Goal: Task Accomplishment & Management: Use online tool/utility

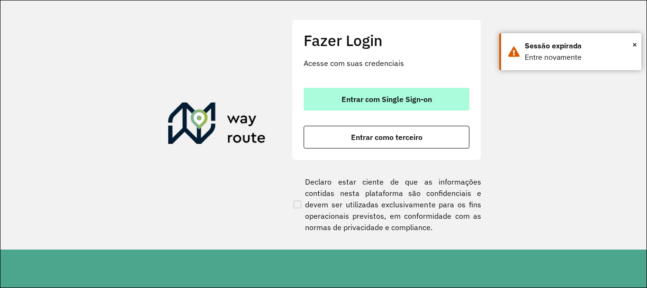
click at [350, 97] on span "Entrar com Single Sign-on" at bounding box center [387, 99] width 90 height 8
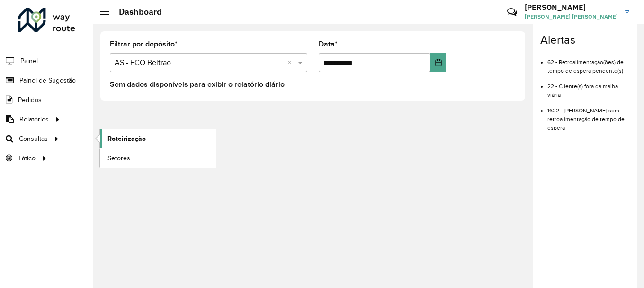
click at [133, 140] on span "Roteirização" at bounding box center [127, 139] width 38 height 10
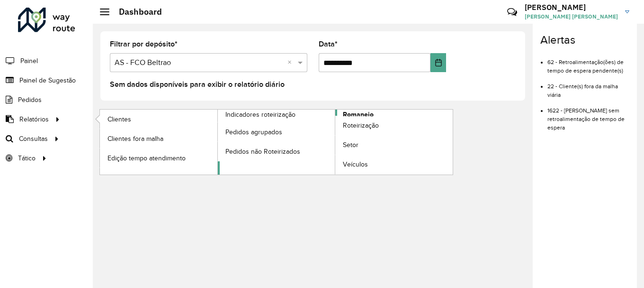
click at [361, 110] on span "Romaneio" at bounding box center [358, 114] width 31 height 10
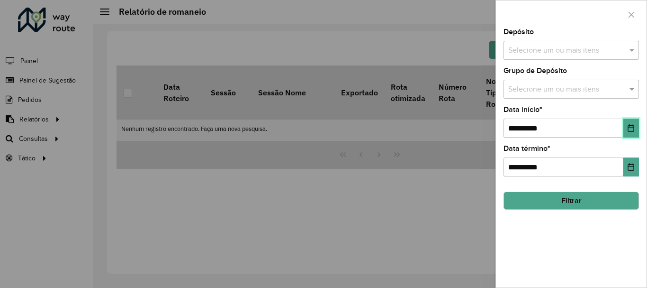
click at [636, 126] on button "Choose Date" at bounding box center [631, 127] width 16 height 19
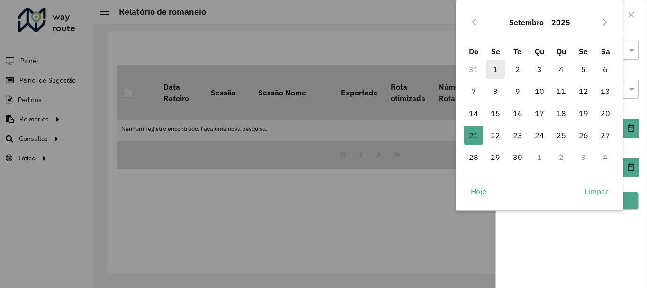
click at [498, 69] on span "1" at bounding box center [495, 69] width 19 height 19
type input "**********"
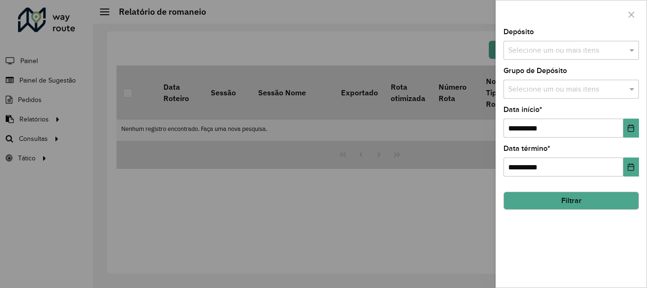
click at [594, 196] on button "Filtrar" at bounding box center [571, 200] width 135 height 18
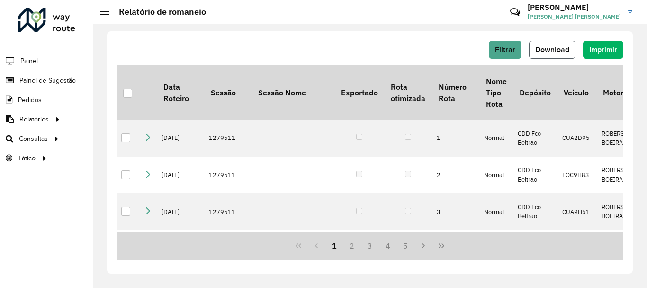
click at [564, 48] on span "Download" at bounding box center [552, 49] width 34 height 8
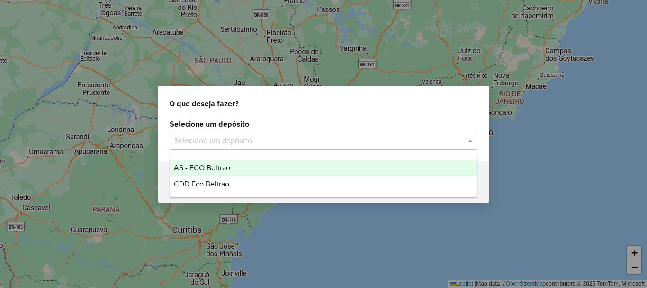
click at [275, 136] on input "text" at bounding box center [314, 140] width 280 height 11
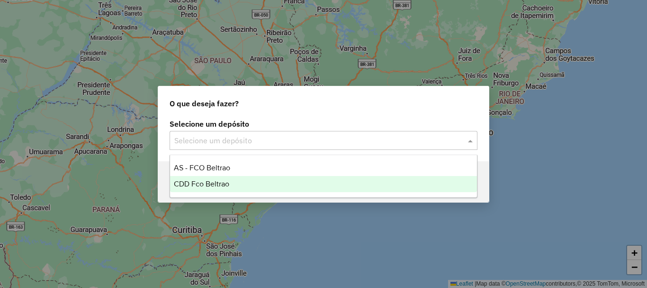
click at [215, 180] on span "CDD Fco Beltrao" at bounding box center [201, 184] width 55 height 8
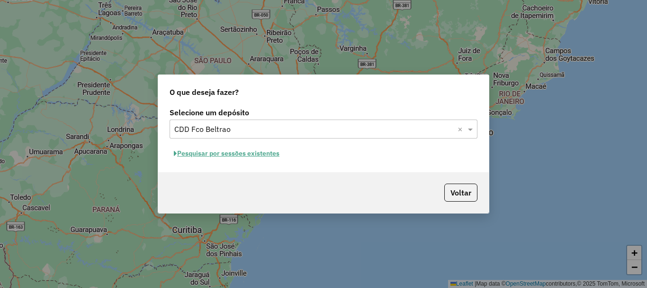
click at [244, 149] on button "Pesquisar por sessões existentes" at bounding box center [227, 153] width 114 height 15
